Goal: Task Accomplishment & Management: Manage account settings

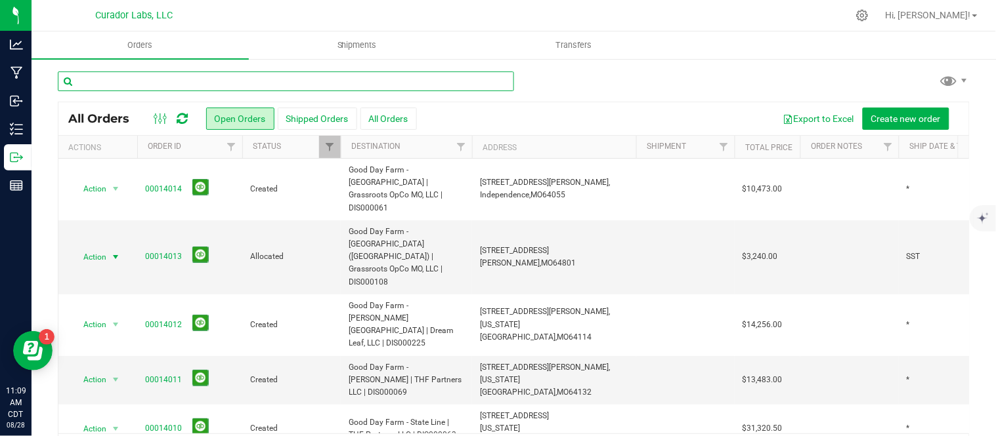
click at [199, 81] on input "text" at bounding box center [286, 82] width 456 height 20
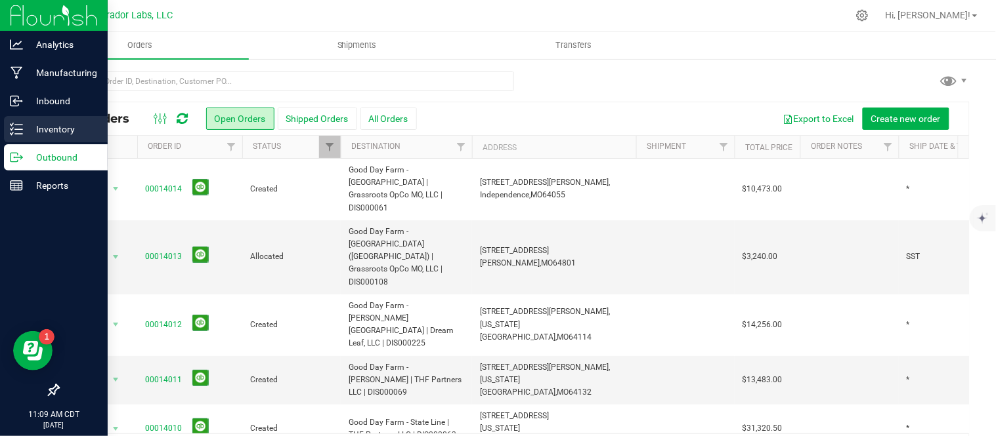
click at [16, 134] on line at bounding box center [18, 134] width 7 height 0
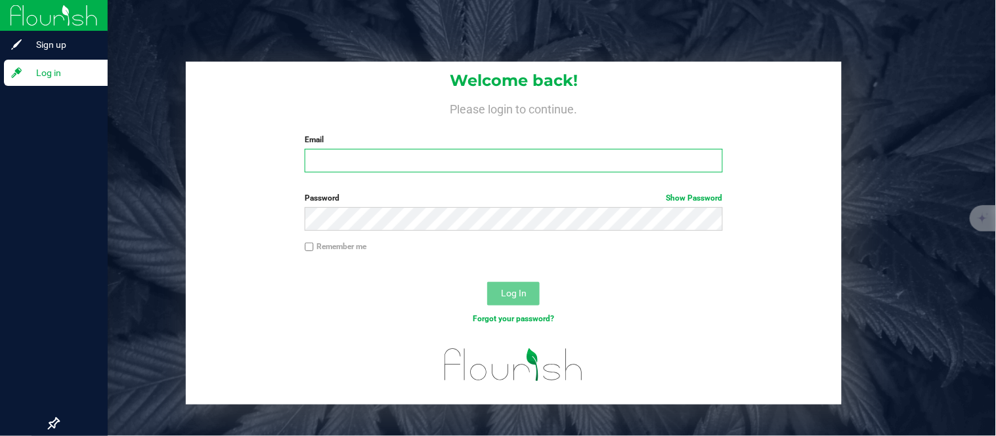
type input "[PERSON_NAME][EMAIL_ADDRESS][DOMAIN_NAME]"
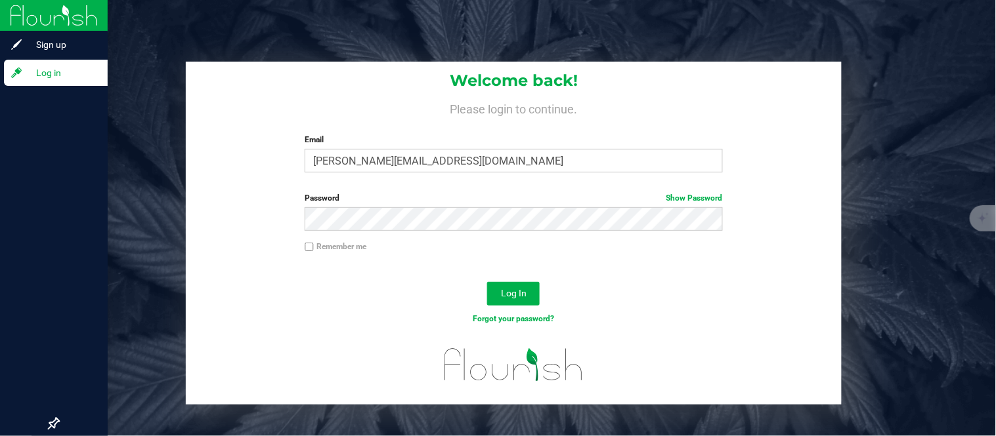
click at [310, 249] on input "Remember me" at bounding box center [309, 247] width 9 height 9
checkbox input "true"
click at [519, 294] on span "Log In" at bounding box center [514, 293] width 26 height 11
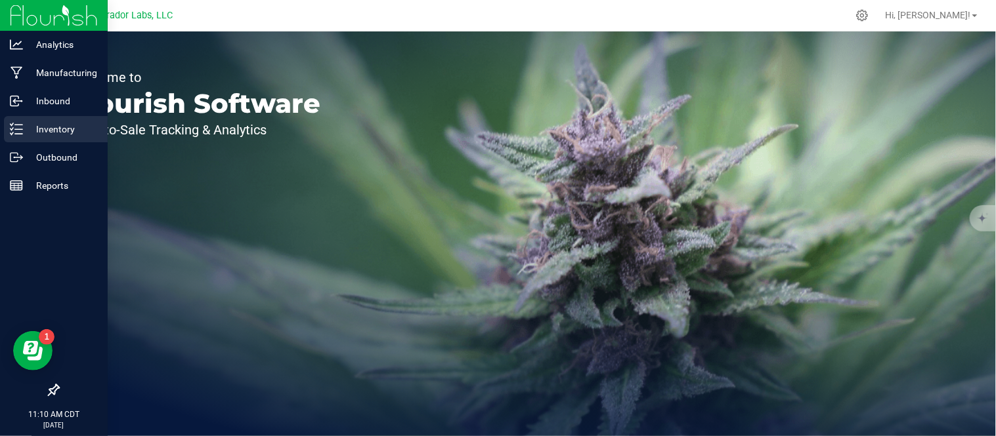
click at [8, 126] on div "Inventory" at bounding box center [56, 129] width 104 height 26
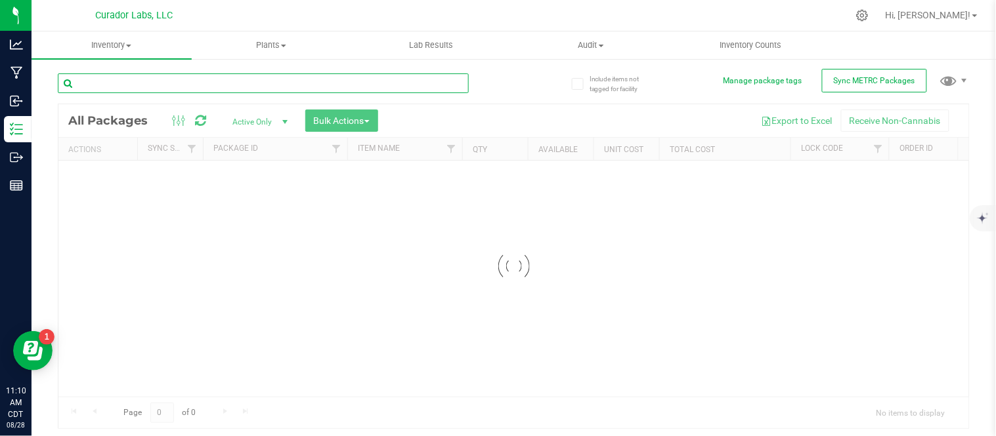
click at [286, 87] on input "text" at bounding box center [263, 84] width 411 height 20
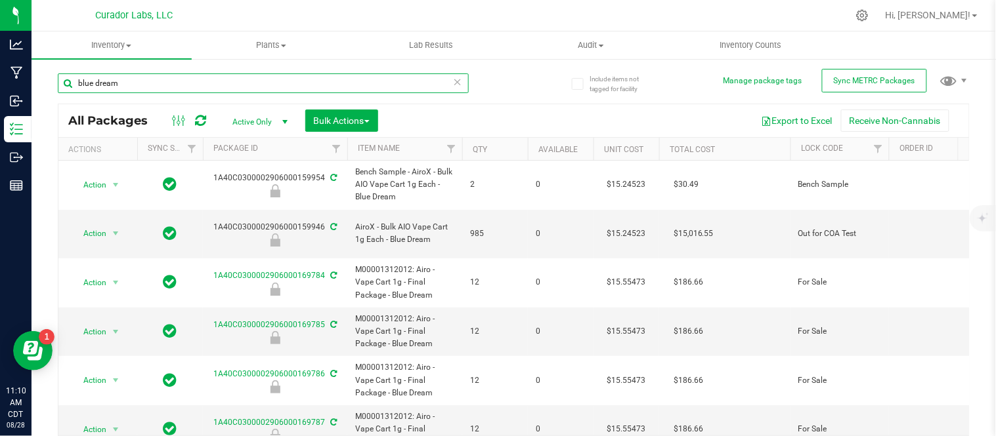
scroll to position [31, 0]
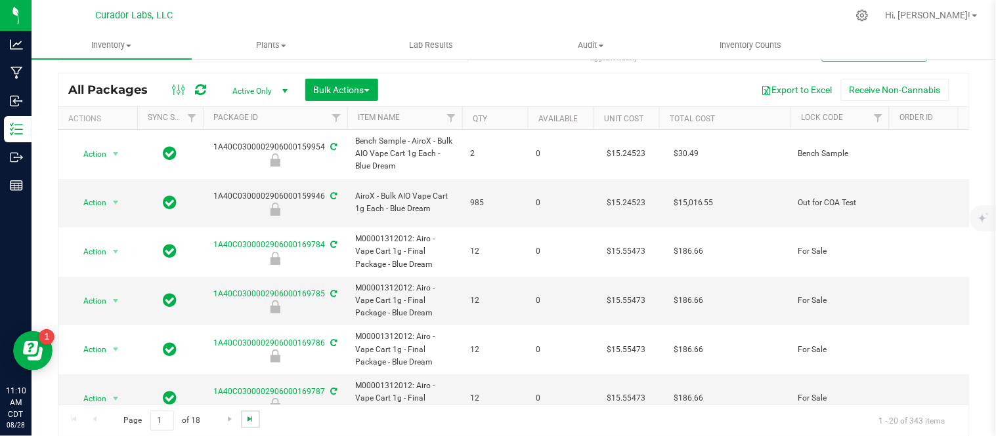
click at [254, 416] on span "Go to the last page" at bounding box center [250, 419] width 11 height 11
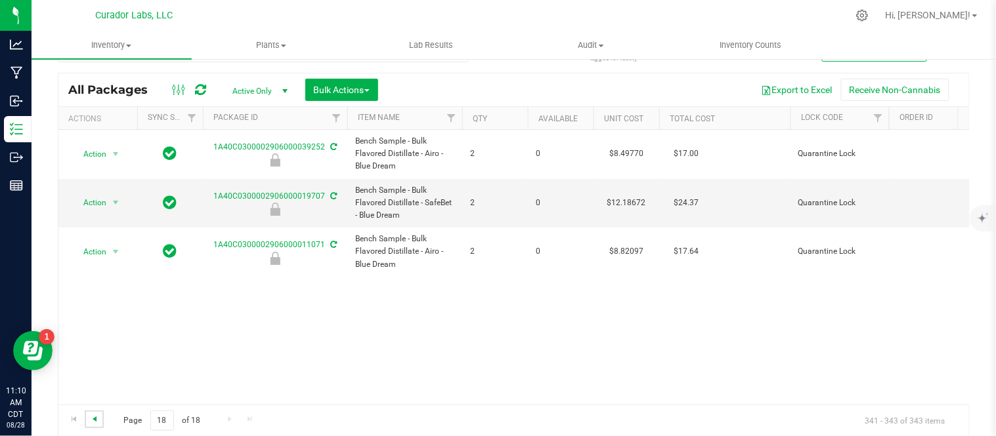
click at [93, 420] on span "Go to the previous page" at bounding box center [94, 419] width 11 height 11
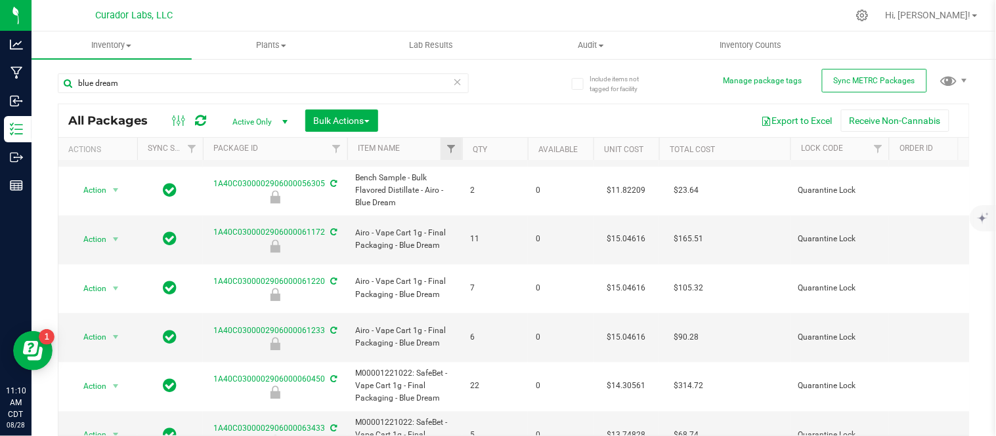
scroll to position [1, 0]
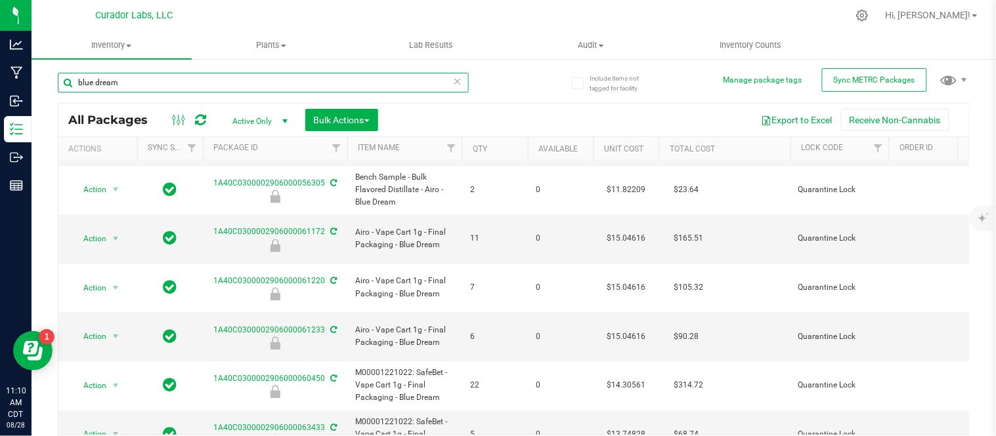
click at [173, 80] on input "blue dream" at bounding box center [263, 83] width 411 height 20
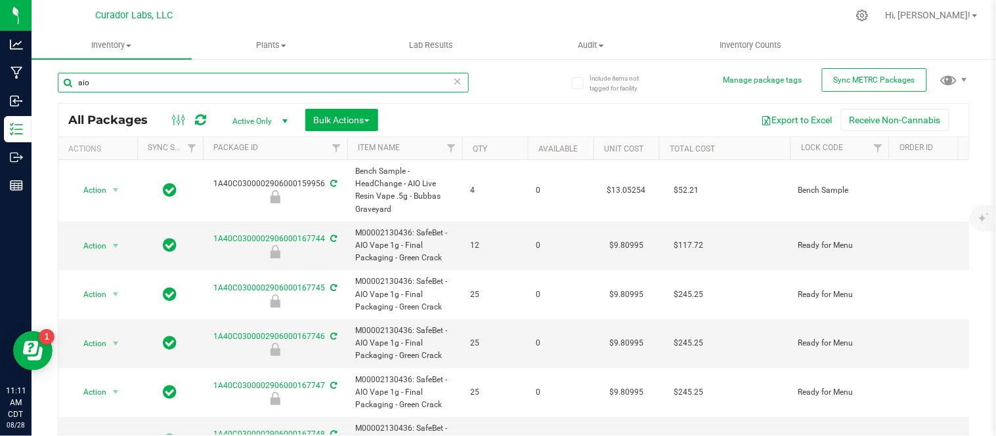
click at [123, 85] on input "aio" at bounding box center [263, 83] width 411 height 20
paste input "M00001753080: AiroX - AIO Vape Cart 1g - Final Packaging - Blue Dream"
type input "M00001753080: AiroX - AIO Vape Cart 1g - Final Packaging - Blue Dream"
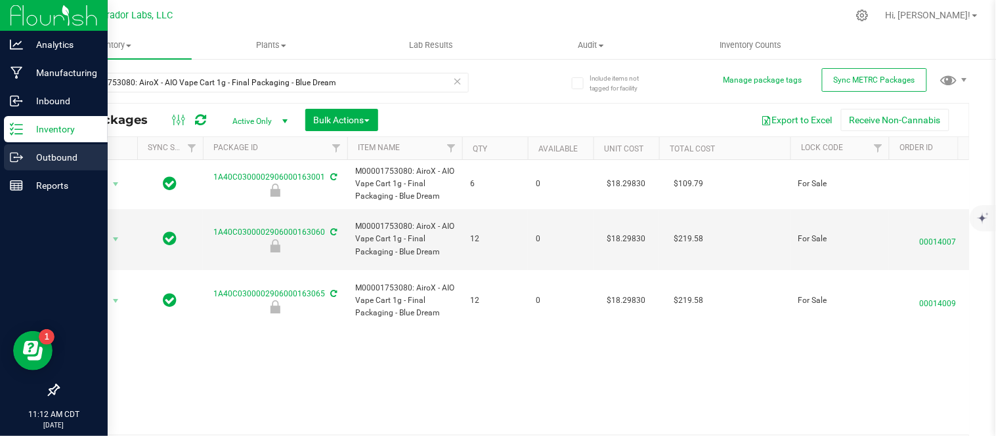
click at [13, 156] on icon at bounding box center [16, 157] width 13 height 13
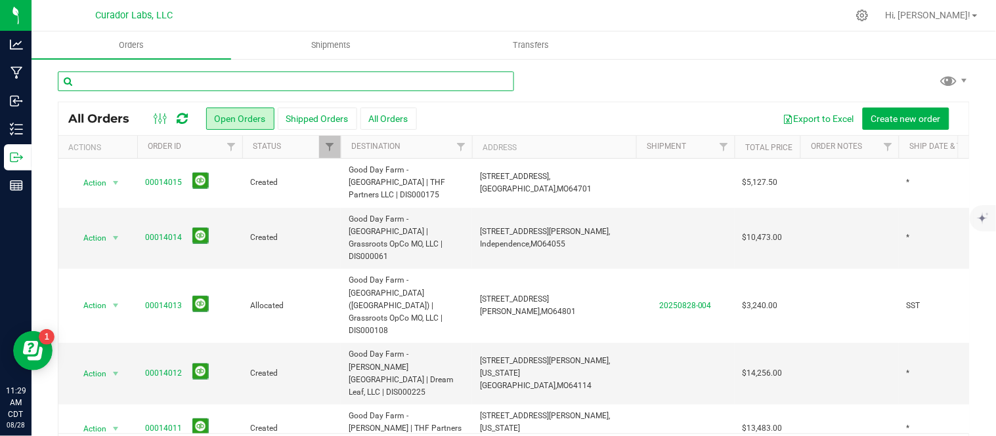
click at [96, 83] on input "text" at bounding box center [286, 82] width 456 height 20
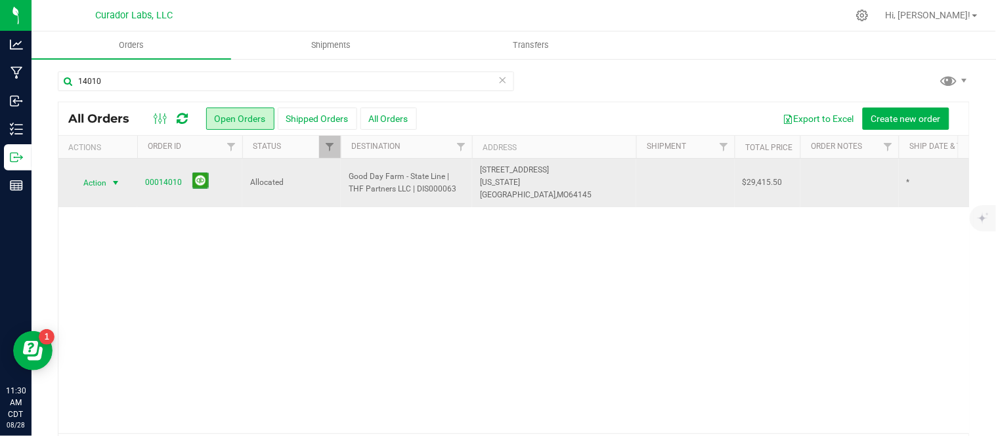
click at [92, 179] on span "Action" at bounding box center [89, 183] width 35 height 18
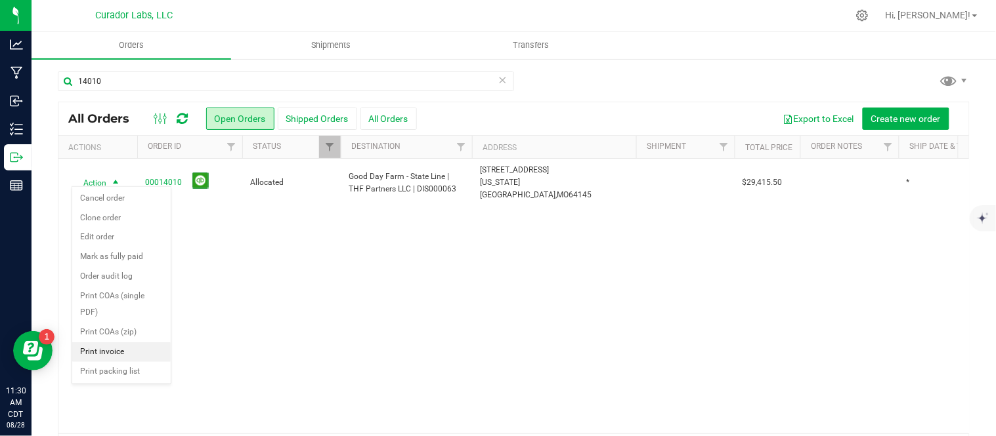
click at [96, 353] on li "Print invoice" at bounding box center [121, 353] width 98 height 20
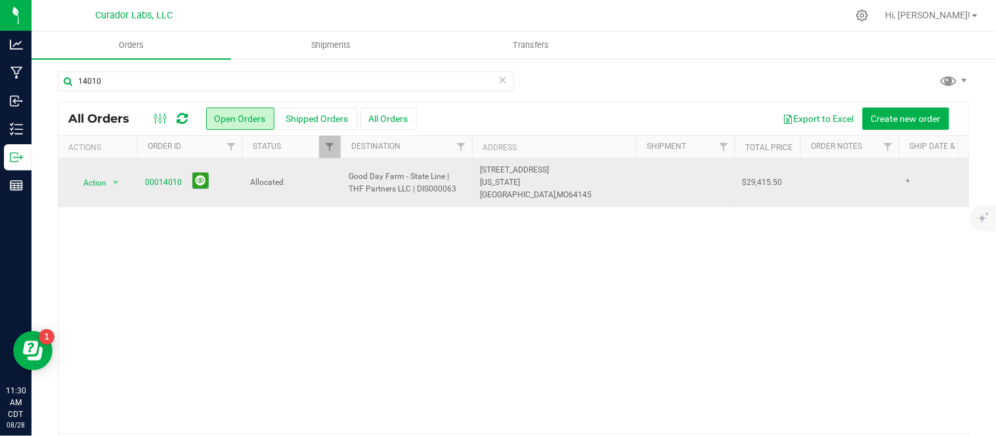
click at [107, 160] on td "Action Action Cancel order Clone order Edit order Mark as fully paid Order audi…" at bounding box center [97, 183] width 79 height 49
click at [105, 178] on span "Action" at bounding box center [89, 183] width 35 height 18
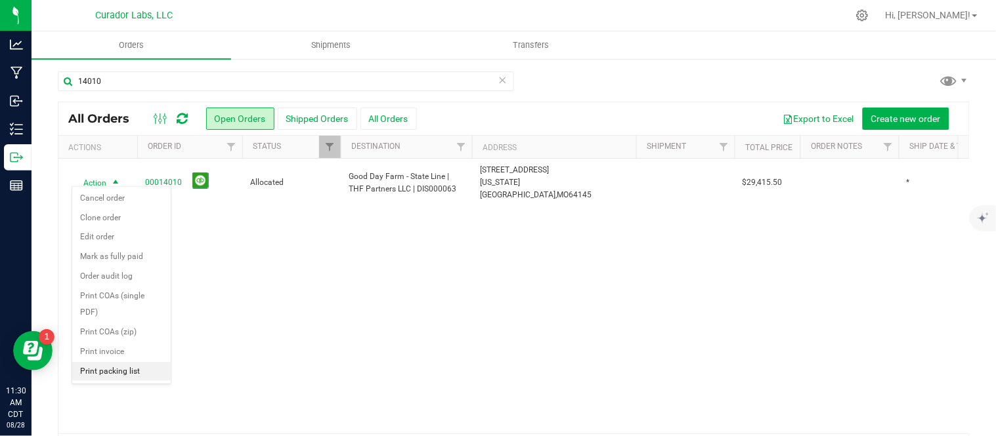
click at [118, 373] on li "Print packing list" at bounding box center [121, 372] width 98 height 20
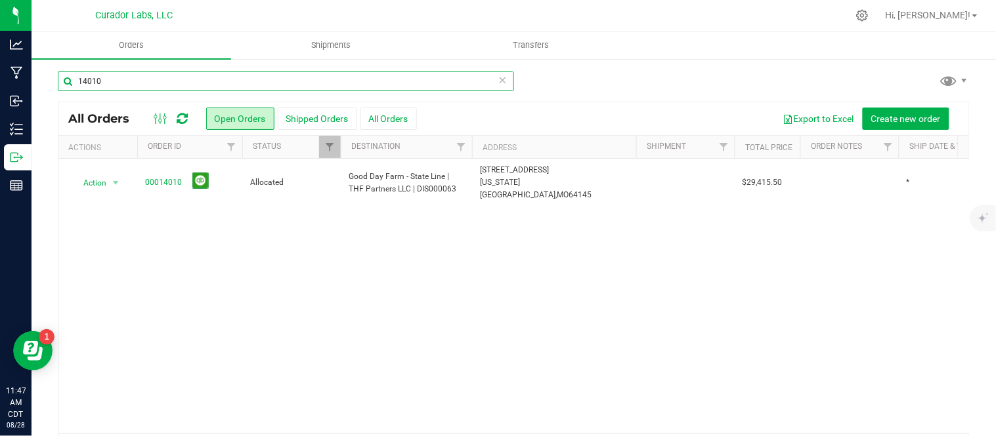
click at [112, 84] on input "14010" at bounding box center [286, 82] width 456 height 20
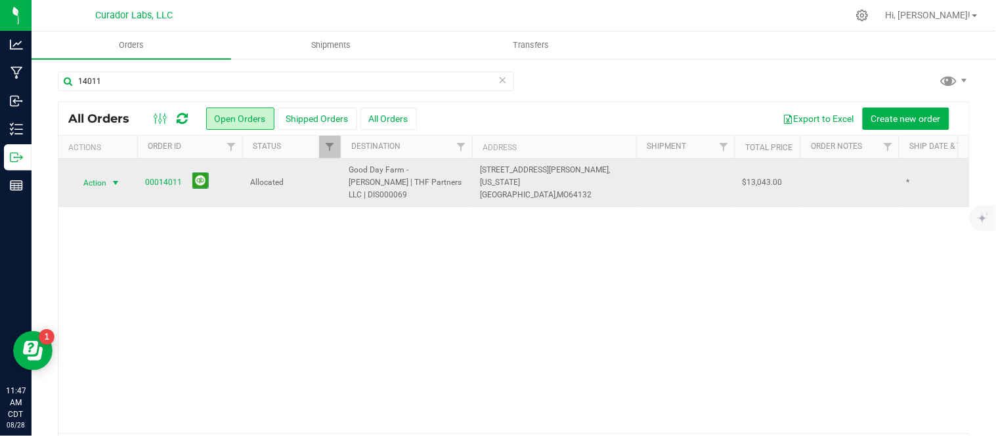
click at [95, 175] on span "Action" at bounding box center [89, 183] width 35 height 18
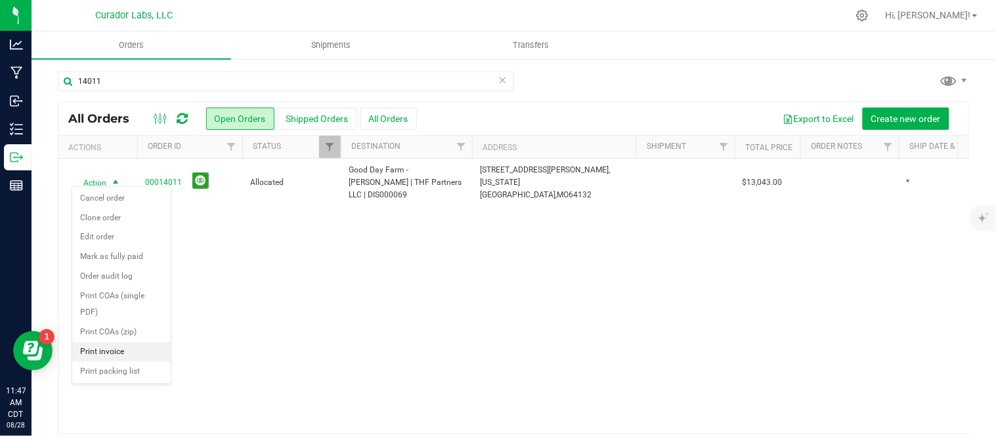
click at [102, 350] on li "Print invoice" at bounding box center [121, 353] width 98 height 20
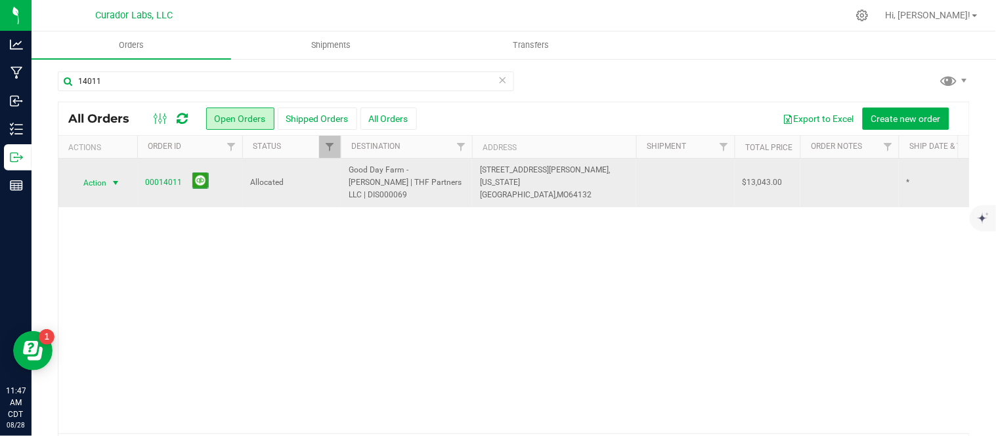
click at [101, 175] on span "Action" at bounding box center [89, 183] width 35 height 18
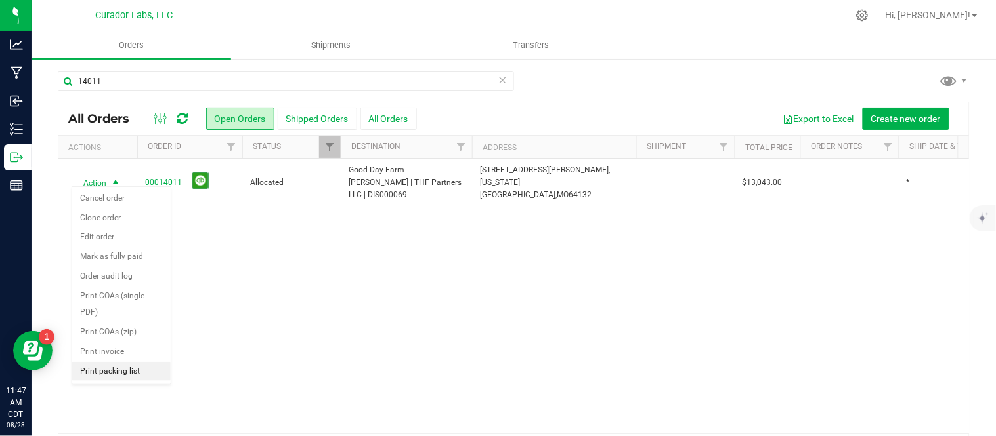
click at [101, 370] on li "Print packing list" at bounding box center [121, 372] width 98 height 20
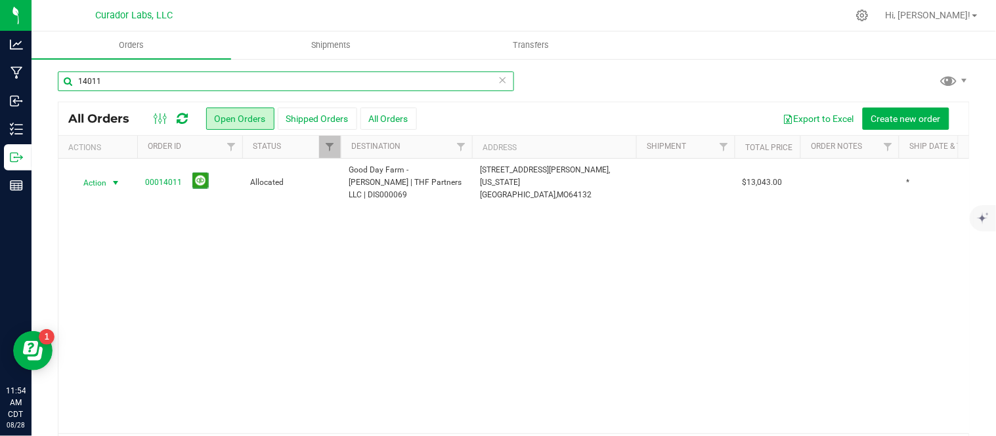
click at [117, 77] on input "14011" at bounding box center [286, 82] width 456 height 20
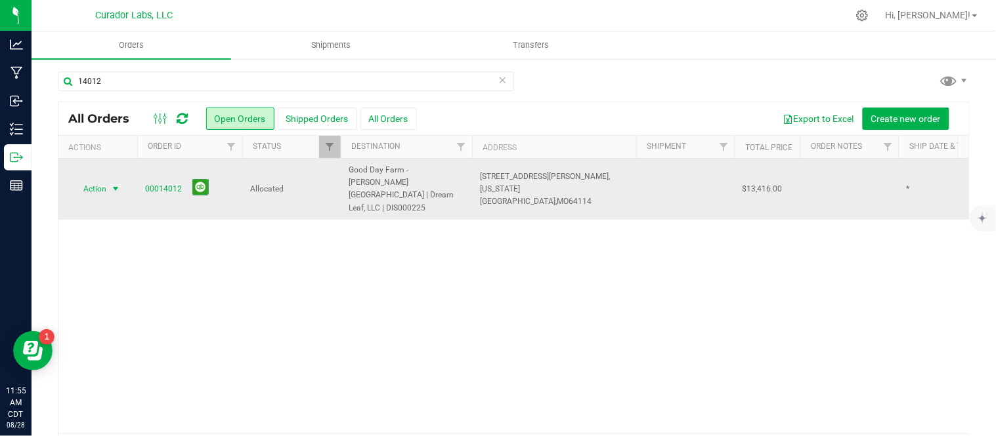
click at [100, 182] on span "Action" at bounding box center [89, 189] width 35 height 18
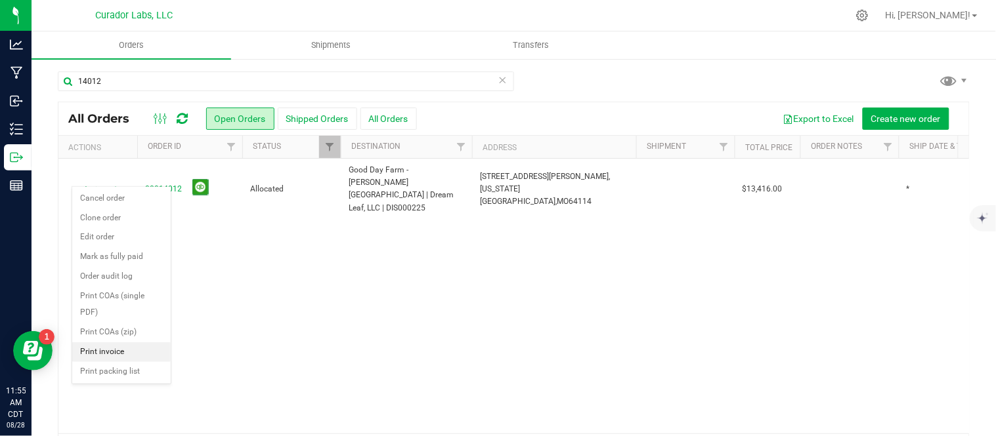
click at [96, 358] on li "Print invoice" at bounding box center [121, 353] width 98 height 20
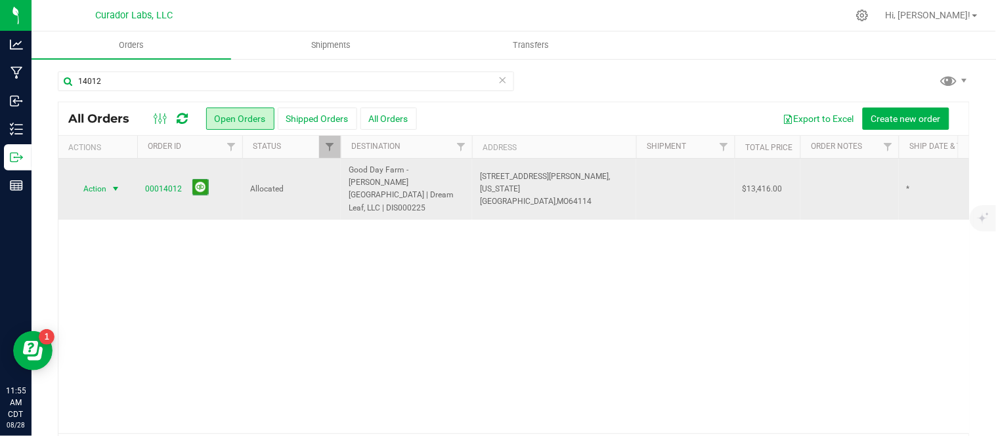
click at [109, 180] on span "select" at bounding box center [116, 189] width 16 height 18
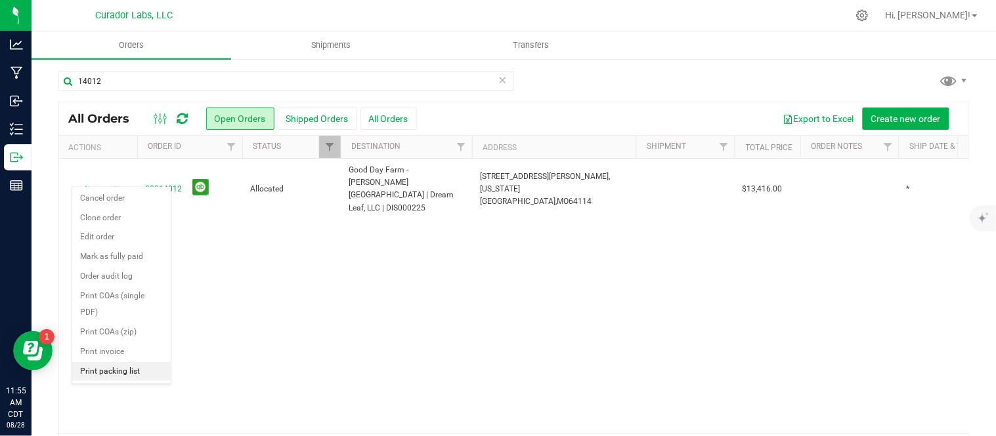
click at [96, 371] on li "Print packing list" at bounding box center [121, 372] width 98 height 20
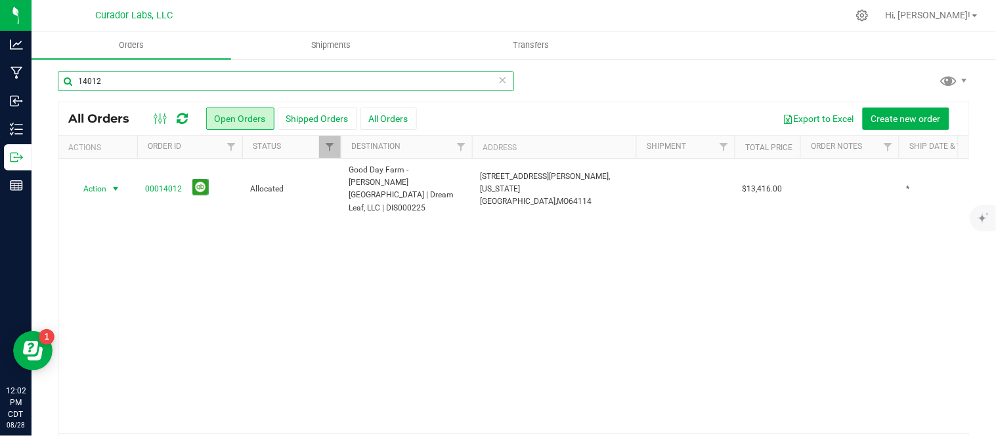
click at [114, 81] on input "14012" at bounding box center [286, 82] width 456 height 20
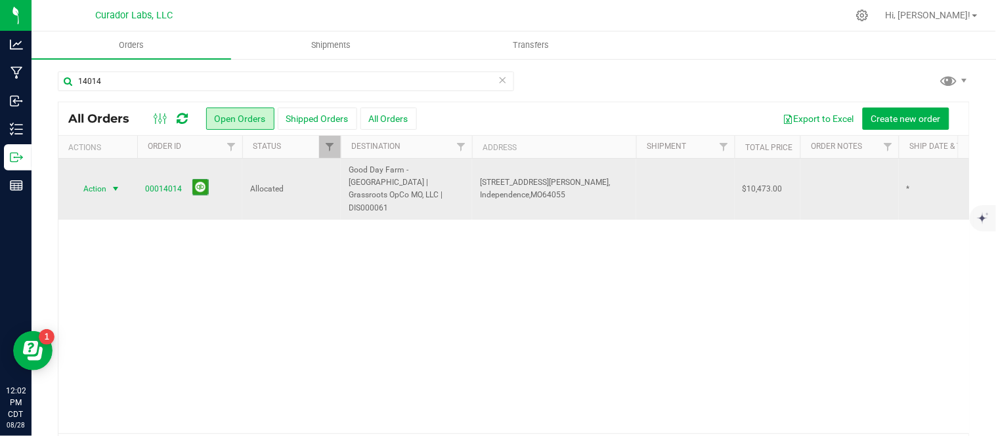
click at [95, 181] on span "Action" at bounding box center [89, 189] width 35 height 18
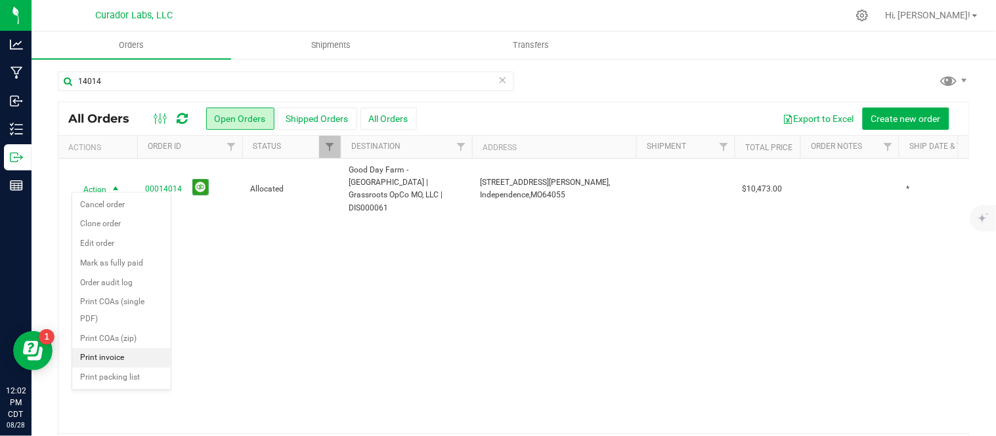
click at [107, 356] on li "Print invoice" at bounding box center [121, 359] width 98 height 20
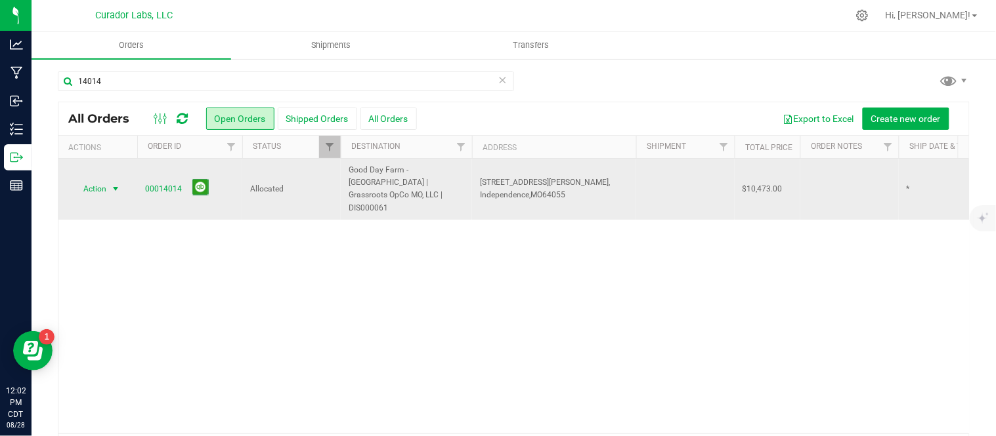
click at [110, 169] on td "Action Action Cancel order Clone order Edit order Mark as fully paid Order audi…" at bounding box center [97, 189] width 79 height 61
click at [105, 184] on span "Action" at bounding box center [89, 189] width 35 height 18
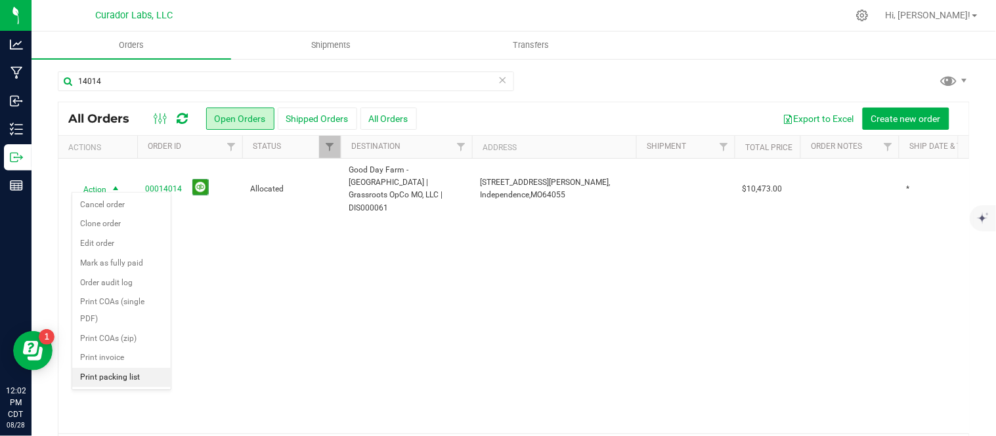
click at [105, 379] on li "Print packing list" at bounding box center [121, 378] width 98 height 20
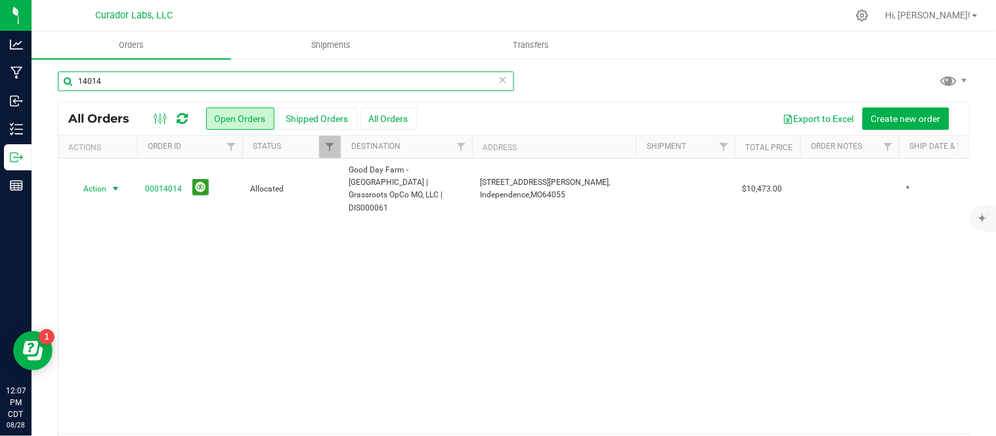
click at [156, 85] on input "14014" at bounding box center [286, 82] width 456 height 20
type input "14015"
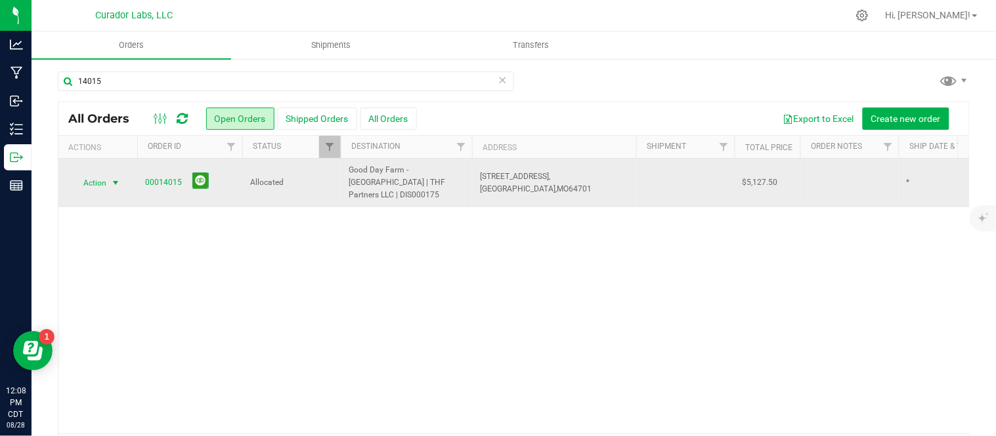
click at [105, 175] on span "Action" at bounding box center [89, 183] width 35 height 18
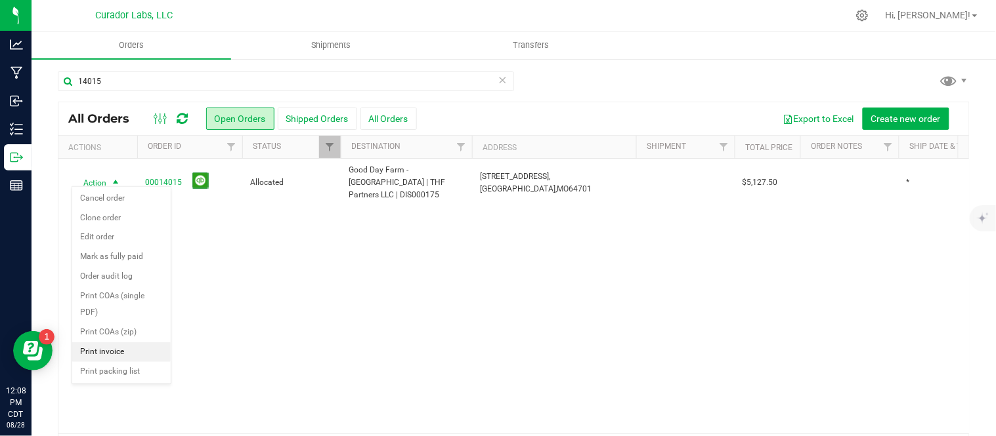
click at [99, 352] on li "Print invoice" at bounding box center [121, 353] width 98 height 20
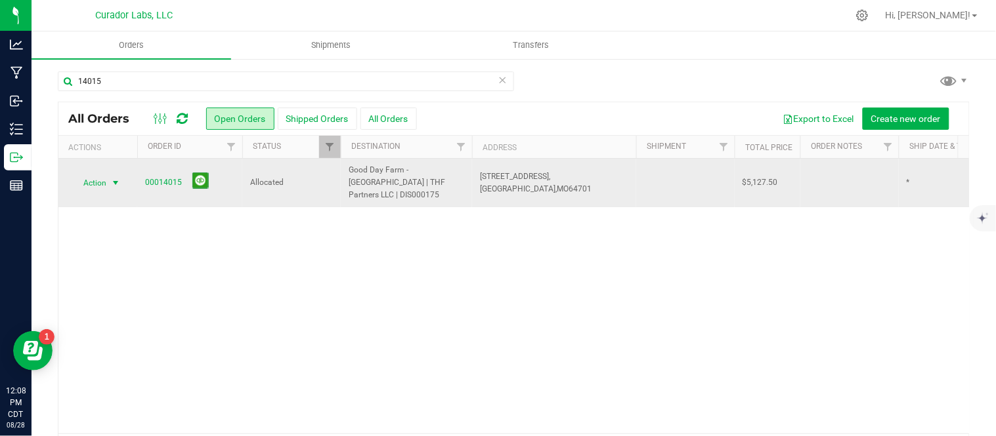
click at [106, 174] on span "Action" at bounding box center [89, 183] width 35 height 18
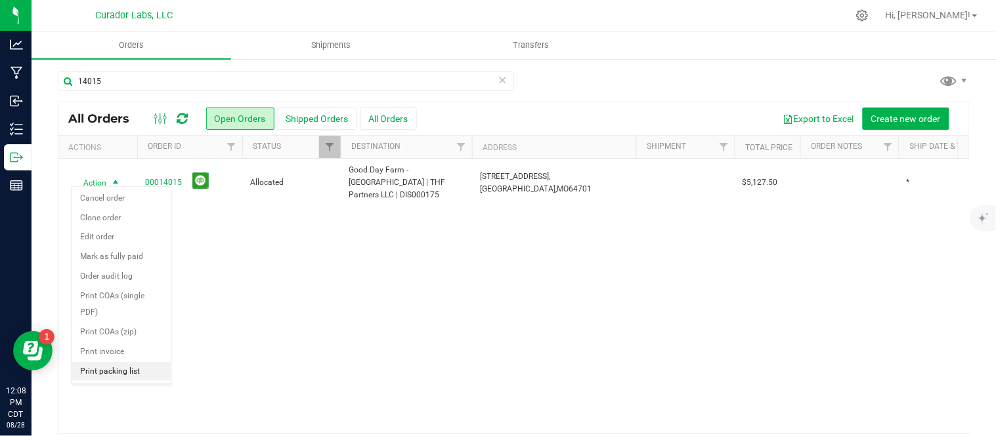
click at [119, 370] on li "Print packing list" at bounding box center [121, 372] width 98 height 20
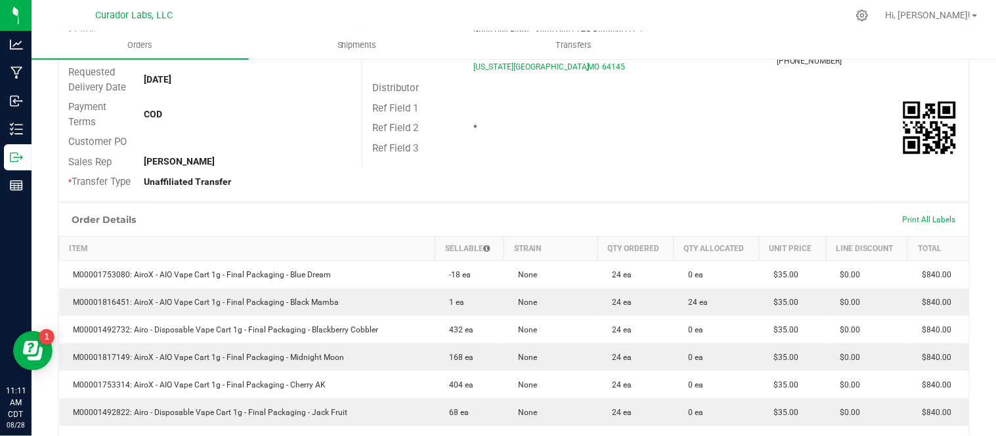
scroll to position [194, 0]
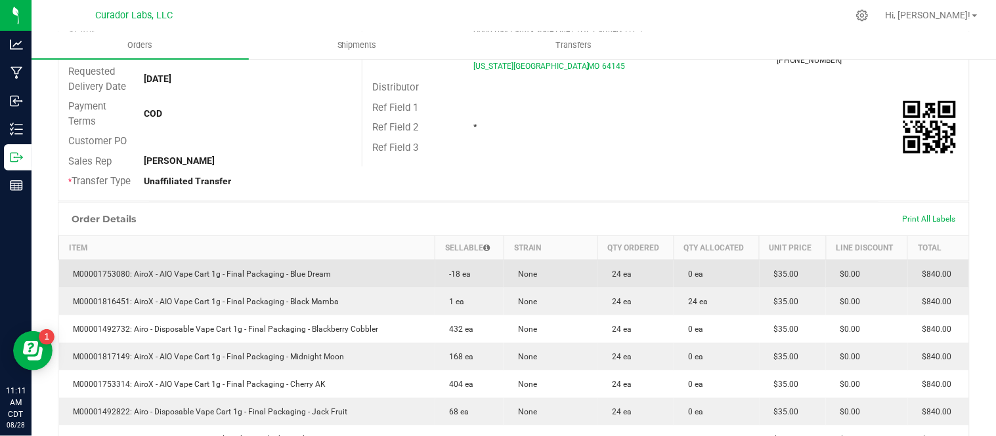
drag, startPoint x: 343, startPoint y: 281, endPoint x: 64, endPoint y: 278, distance: 279.0
click at [64, 278] on td "M00001753080: AiroX - AIO Vape Cart 1g - Final Packaging - Blue Dream" at bounding box center [247, 274] width 376 height 28
copy span "M00001753080: AiroX - AIO Vape Cart 1g - Final Packaging - Blue Dream"
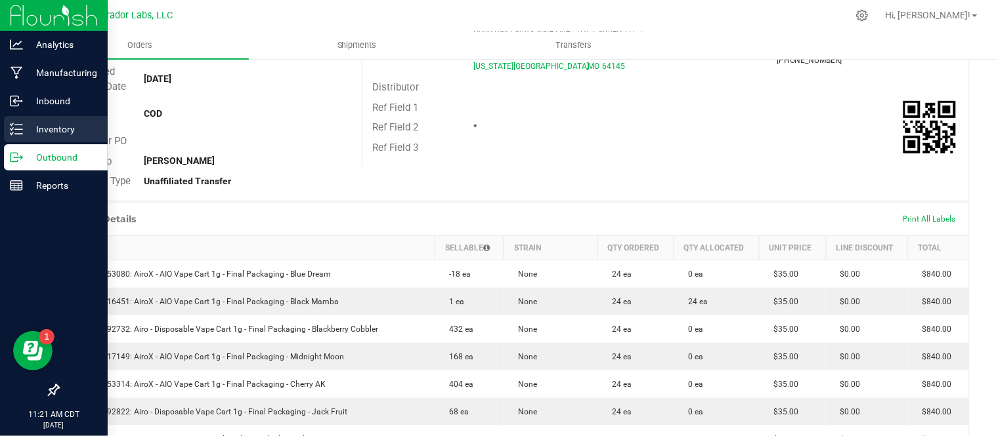
click at [44, 129] on p "Inventory" at bounding box center [62, 129] width 79 height 16
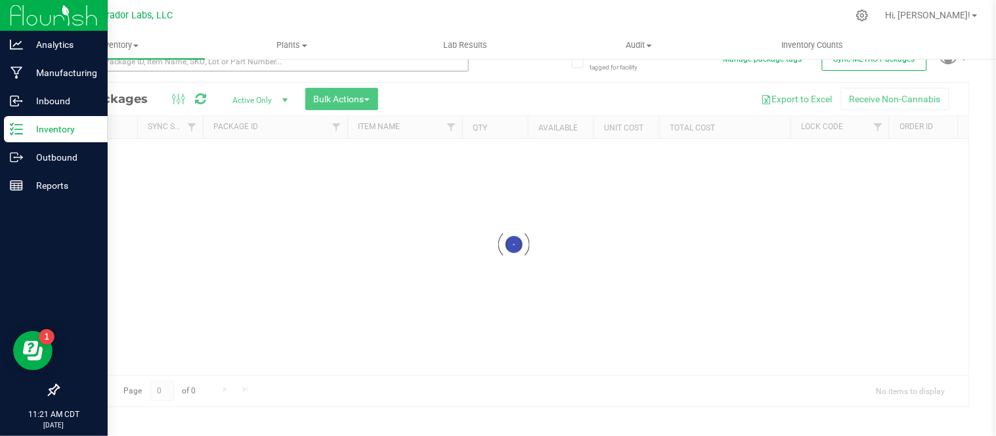
scroll to position [21, 0]
click at [165, 64] on input "text" at bounding box center [263, 63] width 411 height 20
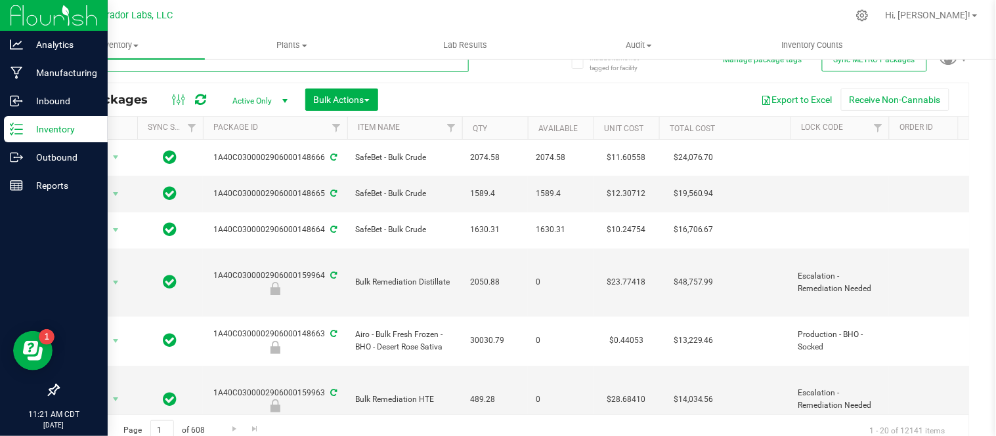
type input "167778"
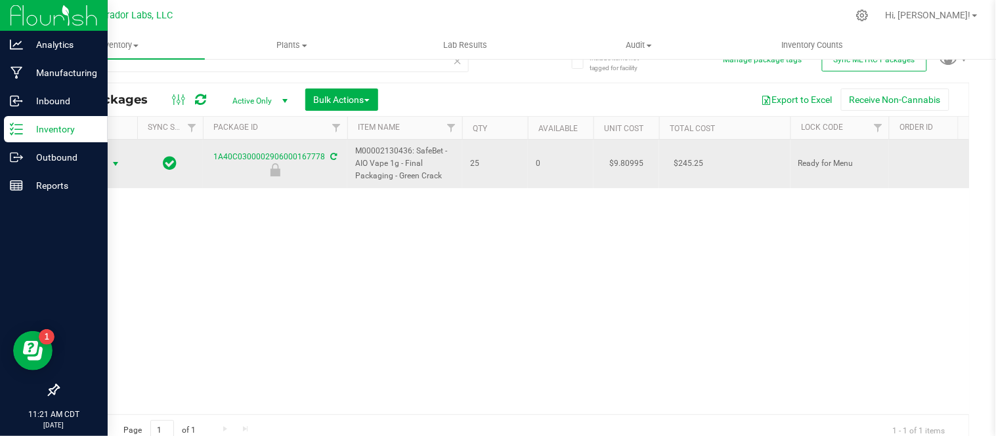
click at [122, 155] on span "select" at bounding box center [116, 164] width 16 height 18
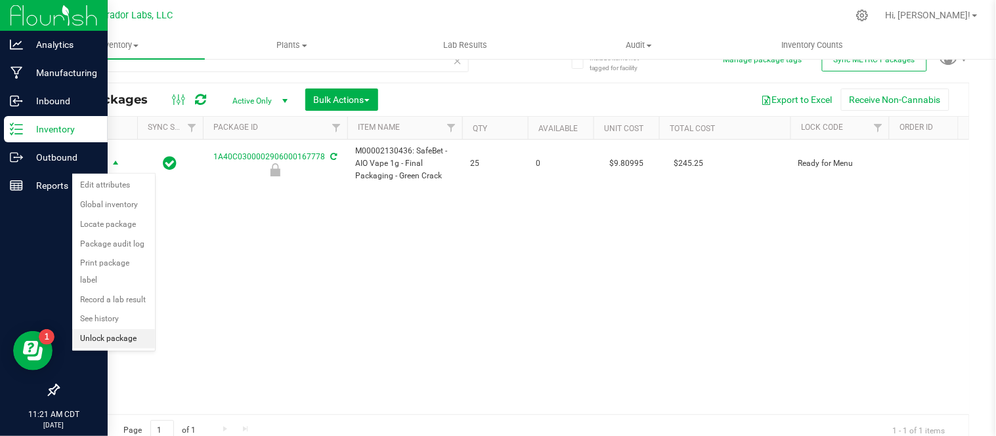
click at [101, 338] on li "Unlock package" at bounding box center [113, 339] width 83 height 20
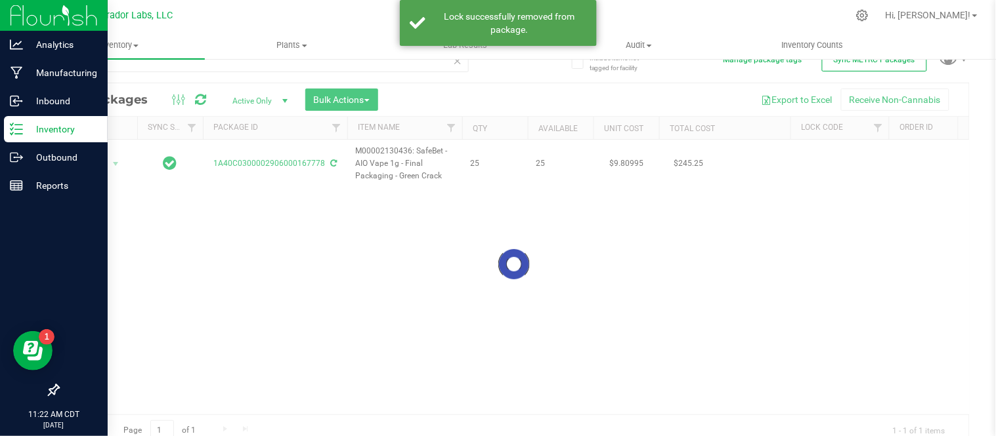
click at [98, 161] on div at bounding box center [513, 264] width 910 height 363
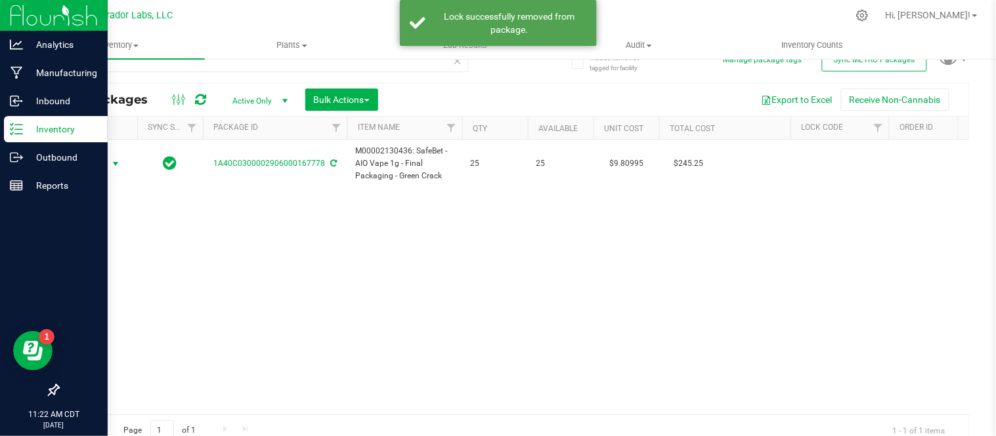
click at [98, 161] on span "Action" at bounding box center [89, 164] width 35 height 18
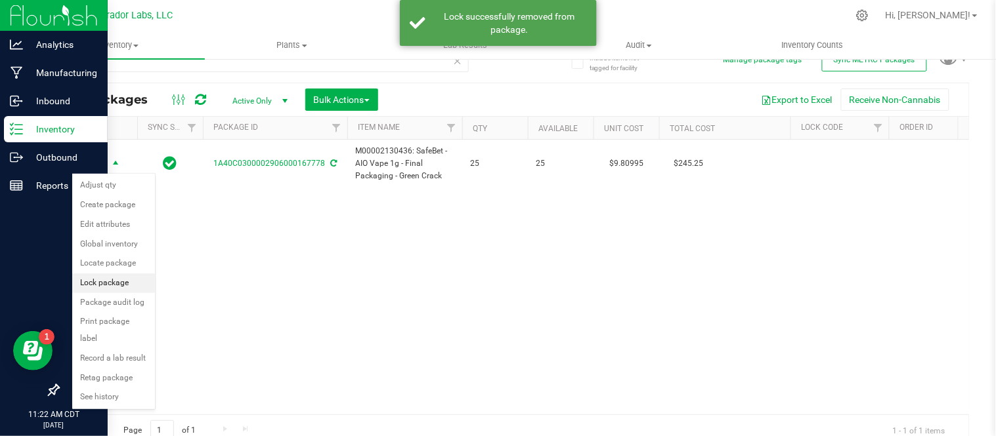
click at [114, 287] on li "Lock package" at bounding box center [113, 284] width 83 height 20
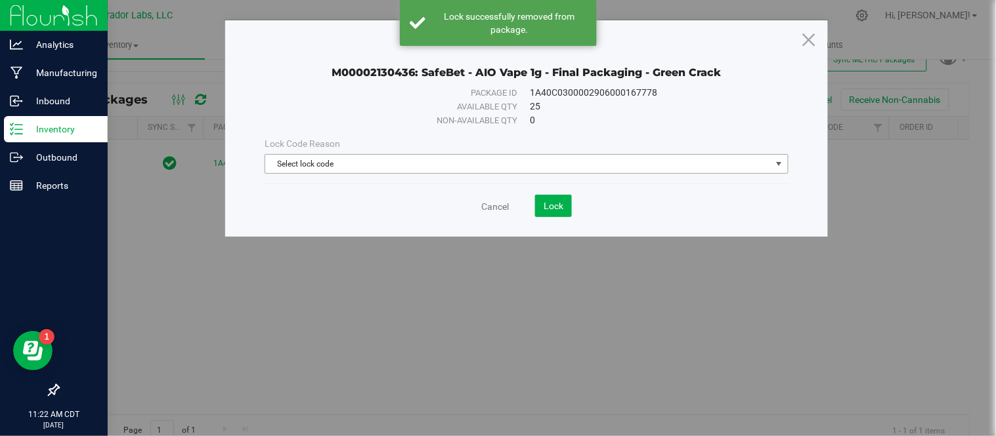
click at [358, 171] on span "Select lock code" at bounding box center [517, 164] width 505 height 18
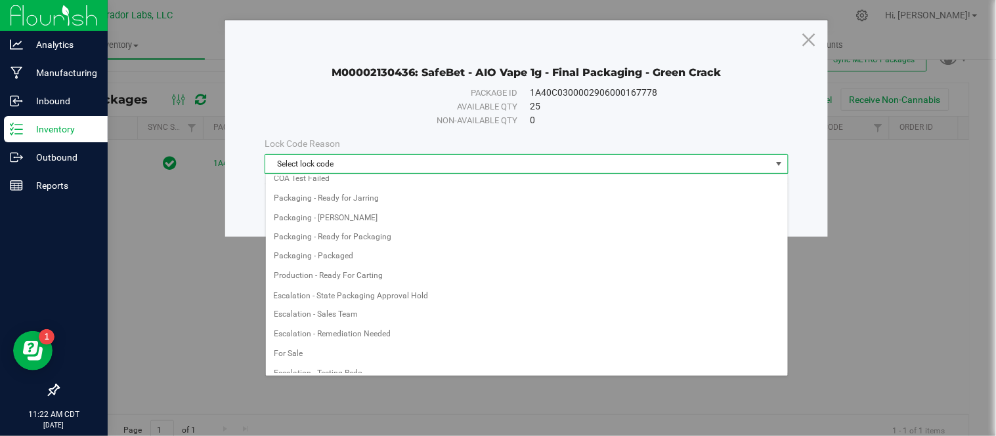
scroll to position [574, 0]
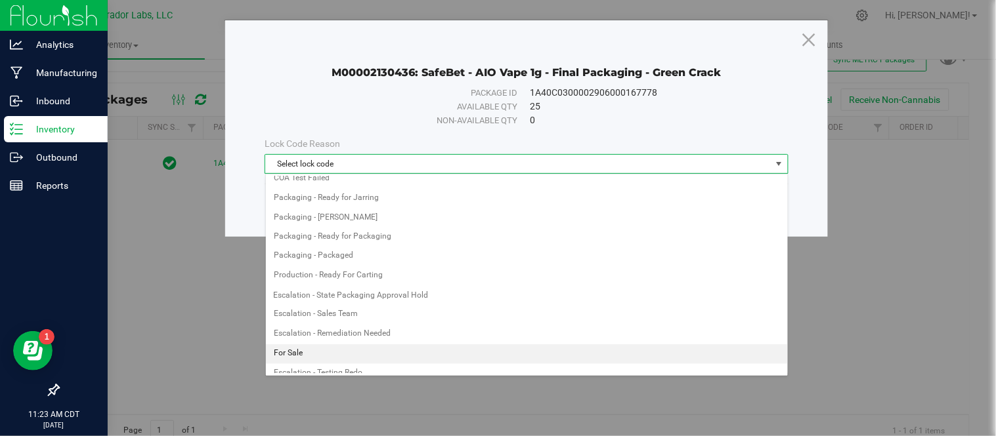
click at [372, 358] on li "For Sale" at bounding box center [527, 355] width 522 height 20
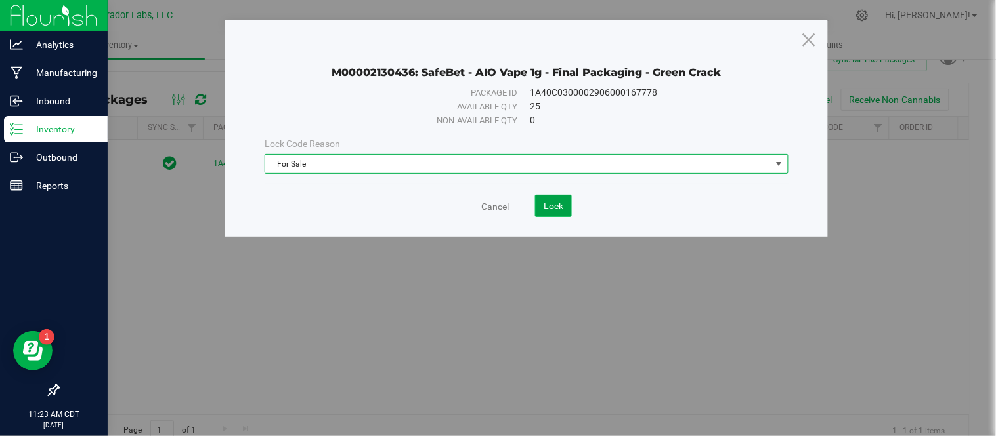
click at [550, 210] on span "Lock" at bounding box center [553, 206] width 20 height 11
